Goal: Information Seeking & Learning: Find specific fact

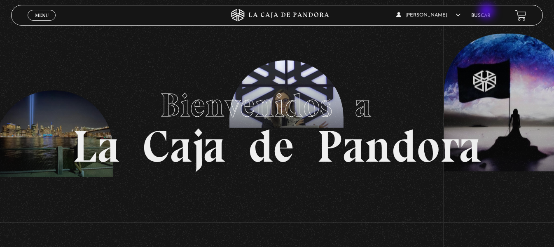
click at [487, 12] on li "Buscar" at bounding box center [480, 15] width 19 height 13
click at [490, 12] on li "Buscar" at bounding box center [480, 15] width 19 height 13
click at [484, 15] on link "Buscar" at bounding box center [480, 15] width 19 height 5
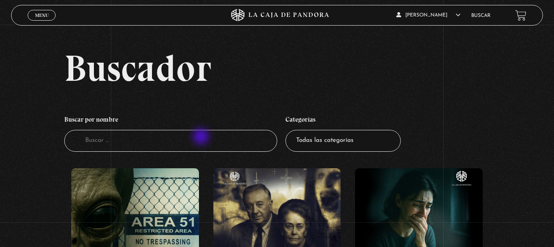
click at [202, 137] on input "Buscador" at bounding box center [170, 141] width 212 height 22
type input "exorcista"
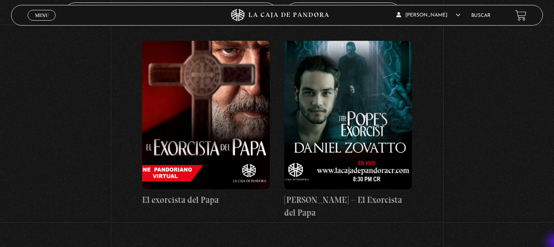
scroll to position [132, 0]
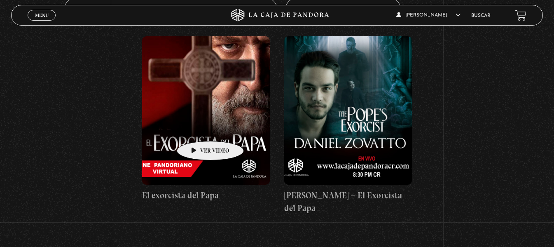
click at [197, 128] on figure at bounding box center [206, 110] width 128 height 148
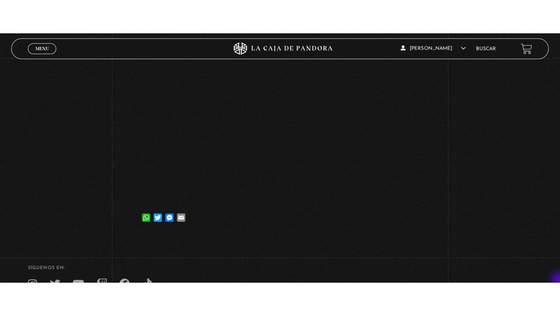
scroll to position [148, 0]
